Goal: Transaction & Acquisition: Purchase product/service

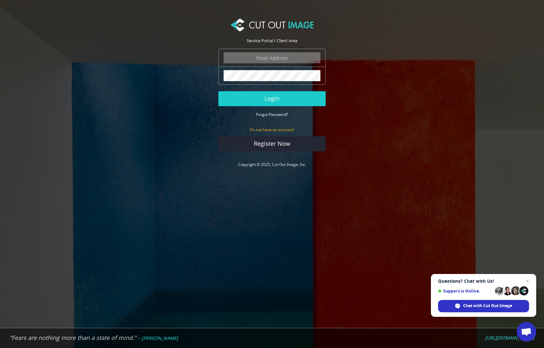
type input "matthew@matthewmillman.com"
click at [272, 98] on button "Login" at bounding box center [271, 98] width 107 height 15
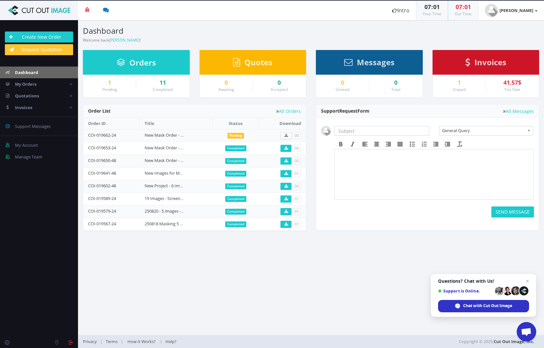
click at [511, 61] on div "Invoices" at bounding box center [486, 62] width 107 height 25
click at [502, 65] on span "Invoices" at bounding box center [491, 62] width 32 height 11
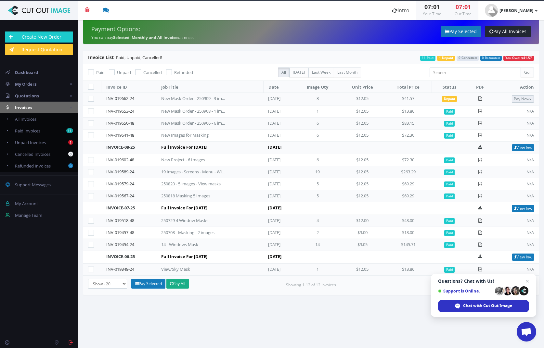
click at [523, 97] on button "Pay Now" at bounding box center [523, 99] width 22 height 7
click at [514, 107] on link "PayPal" at bounding box center [507, 110] width 51 height 10
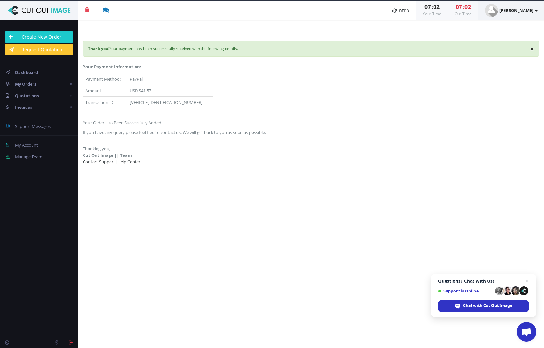
click at [506, 8] on strong "[PERSON_NAME]" at bounding box center [517, 10] width 34 height 6
click at [501, 65] on link "Logout" at bounding box center [511, 69] width 51 height 9
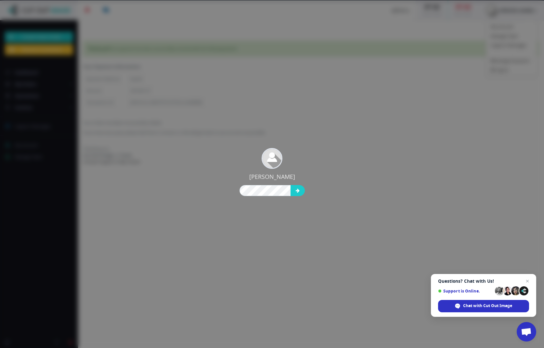
click at [279, 96] on div "[PERSON_NAME]" at bounding box center [272, 174] width 544 height 348
